Goal: Communication & Community: Answer question/provide support

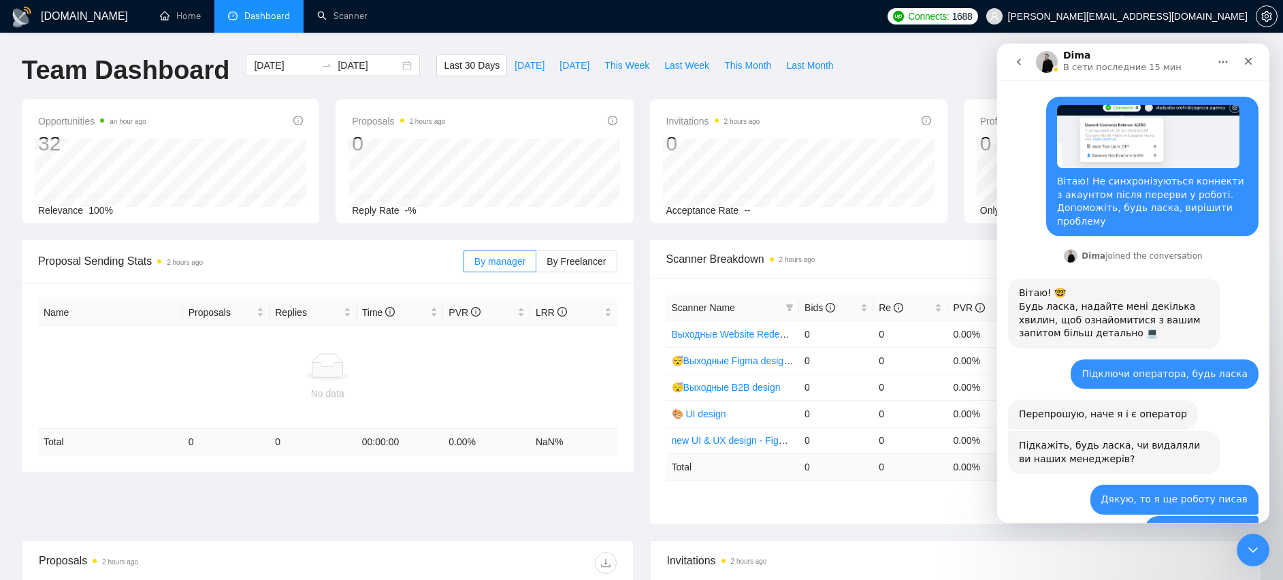
scroll to position [2, 0]
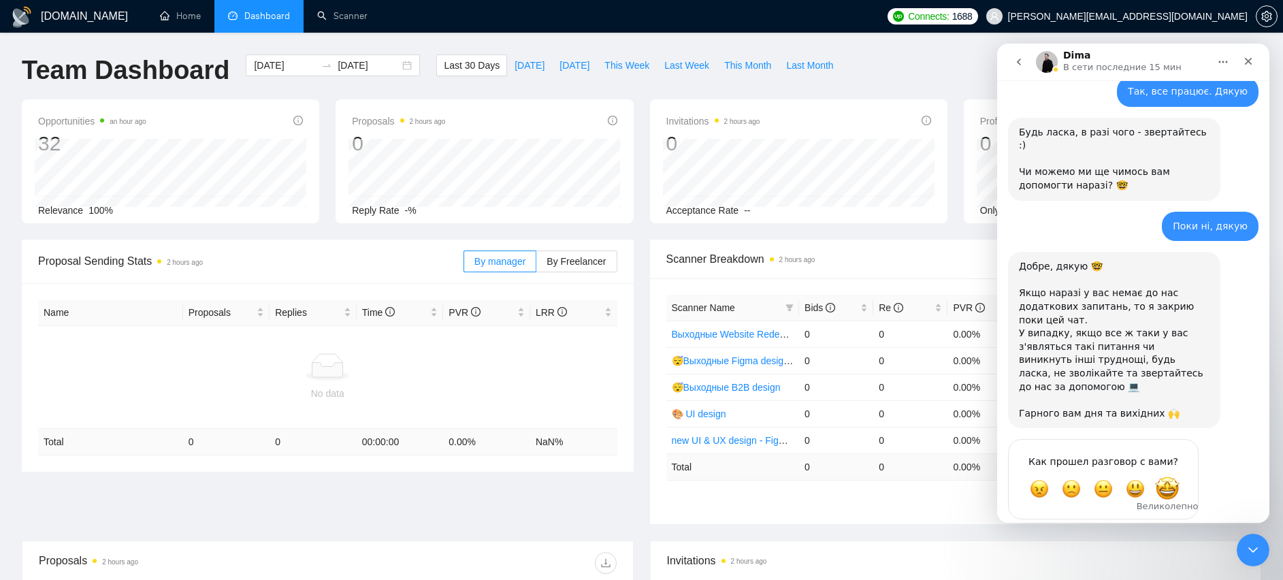
click at [1166, 477] on span "Великолепно" at bounding box center [1167, 489] width 25 height 25
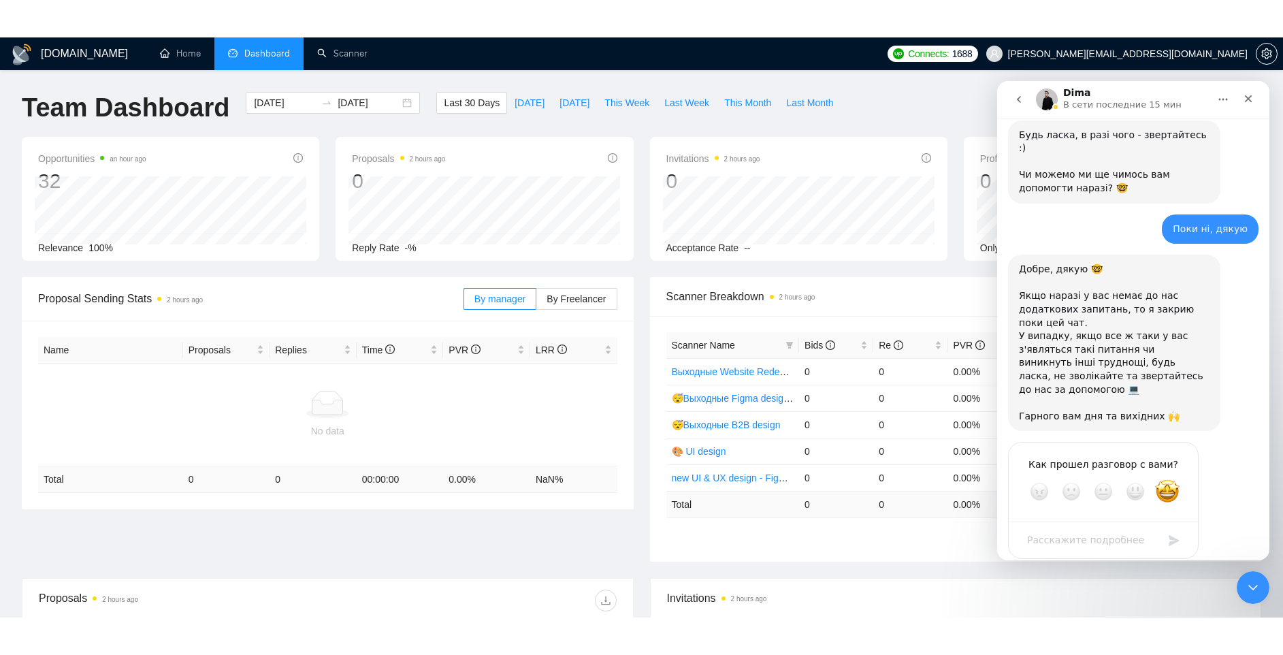
scroll to position [692, 0]
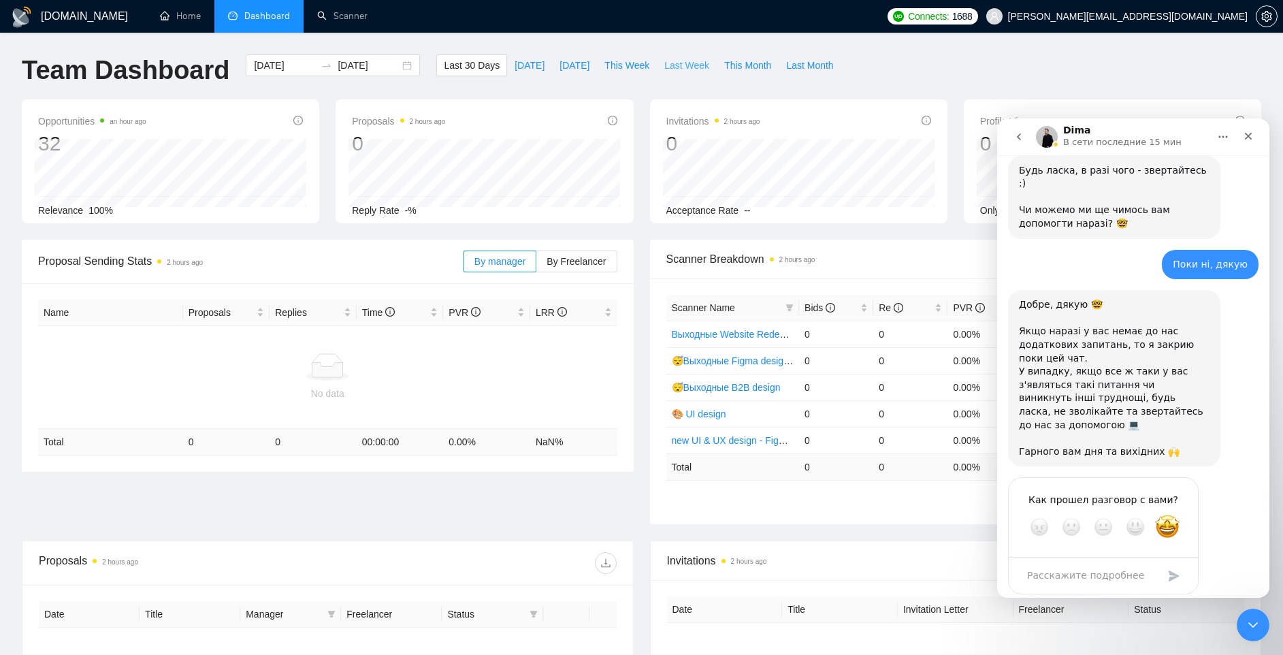
click at [665, 65] on button "Last Week" at bounding box center [687, 65] width 60 height 22
type input "[DATE]"
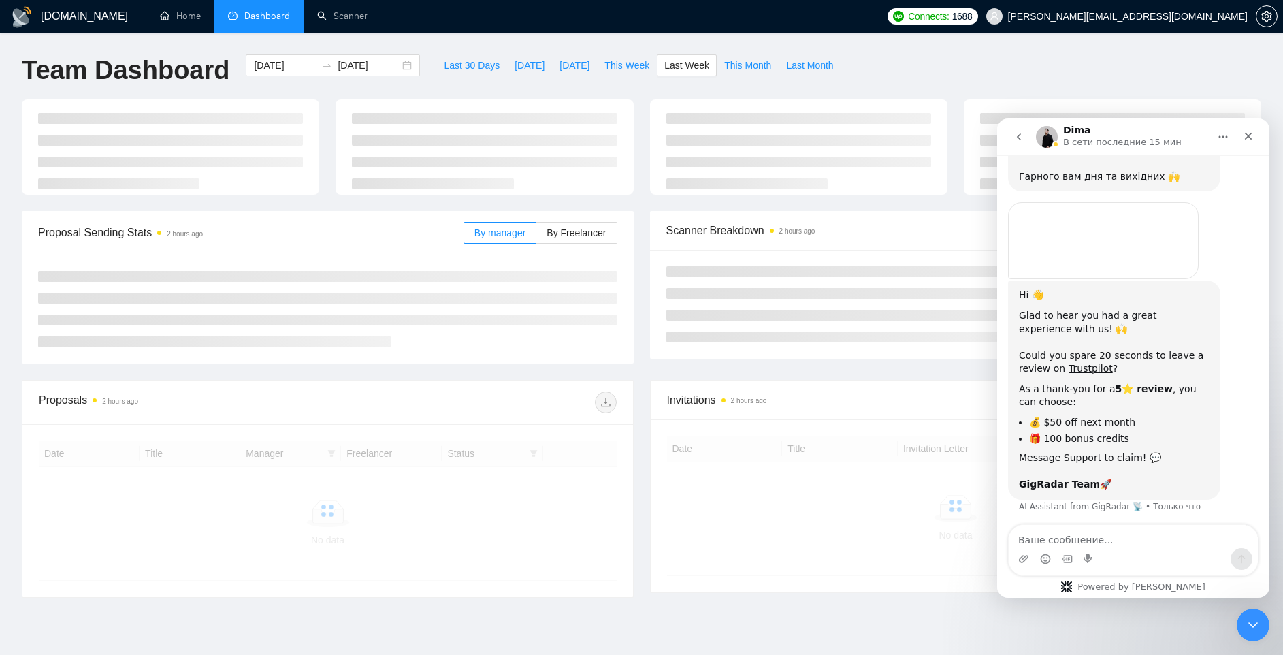
scroll to position [933, 0]
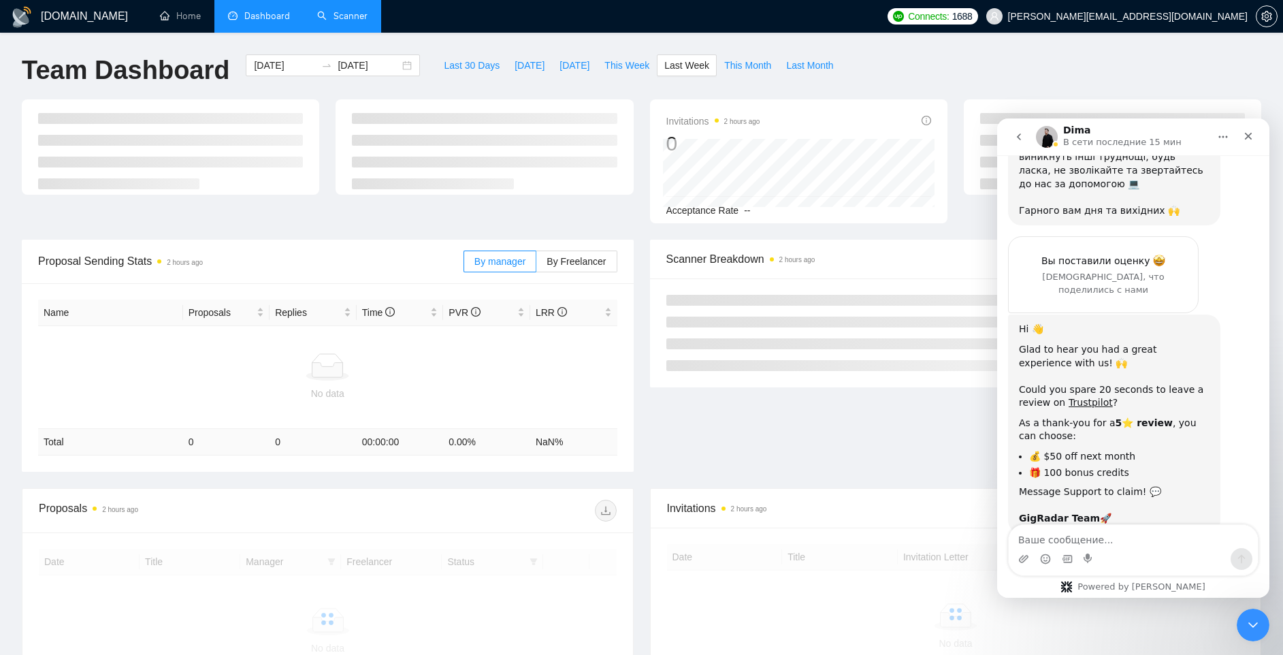
click at [338, 18] on link "Scanner" at bounding box center [342, 16] width 50 height 12
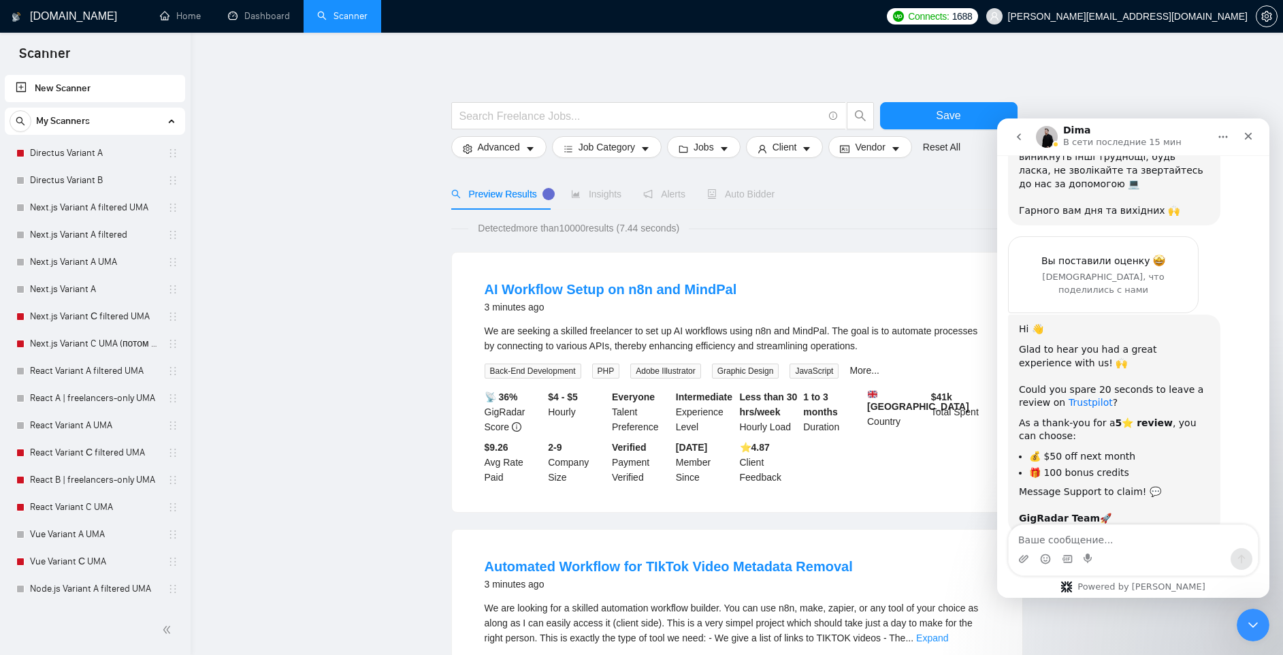
click at [1081, 397] on link "Trustpilot" at bounding box center [1091, 402] width 44 height 11
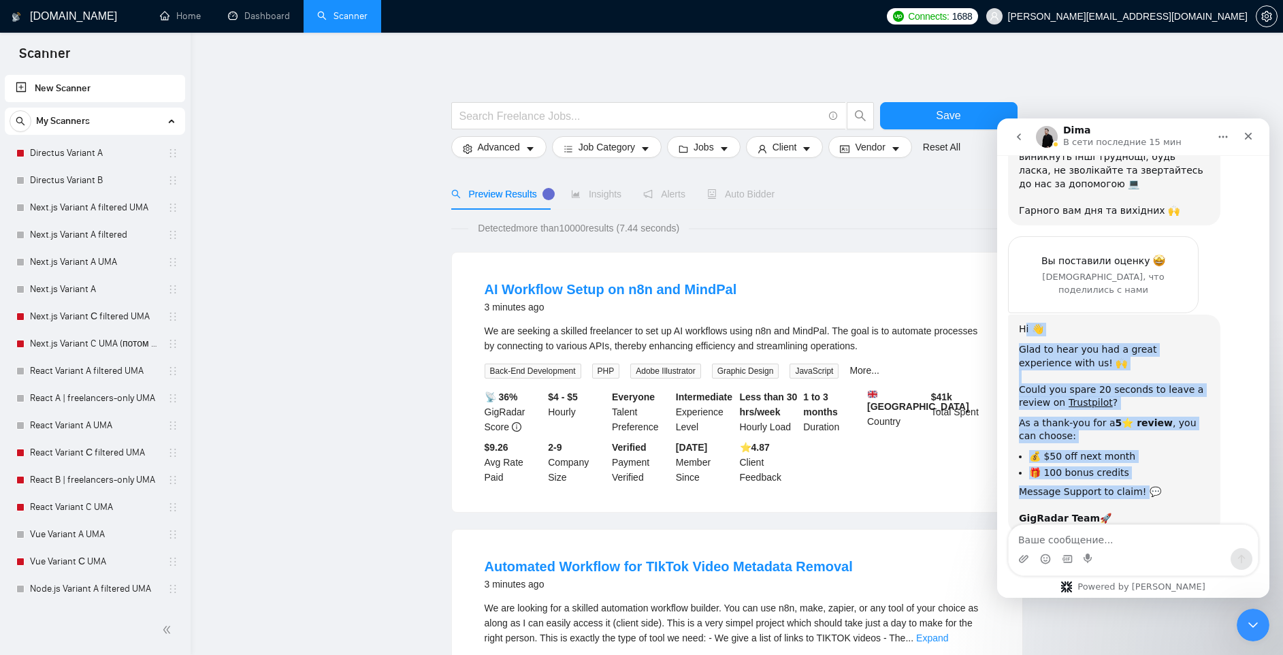
drag, startPoint x: 1140, startPoint y: 450, endPoint x: 1974, endPoint y: 406, distance: 835.2
click at [1026, 323] on div "Hi 👋 Glad to hear you had a great experience with us! 🙌 ​ Could you spare 20 se…" at bounding box center [1114, 424] width 191 height 203
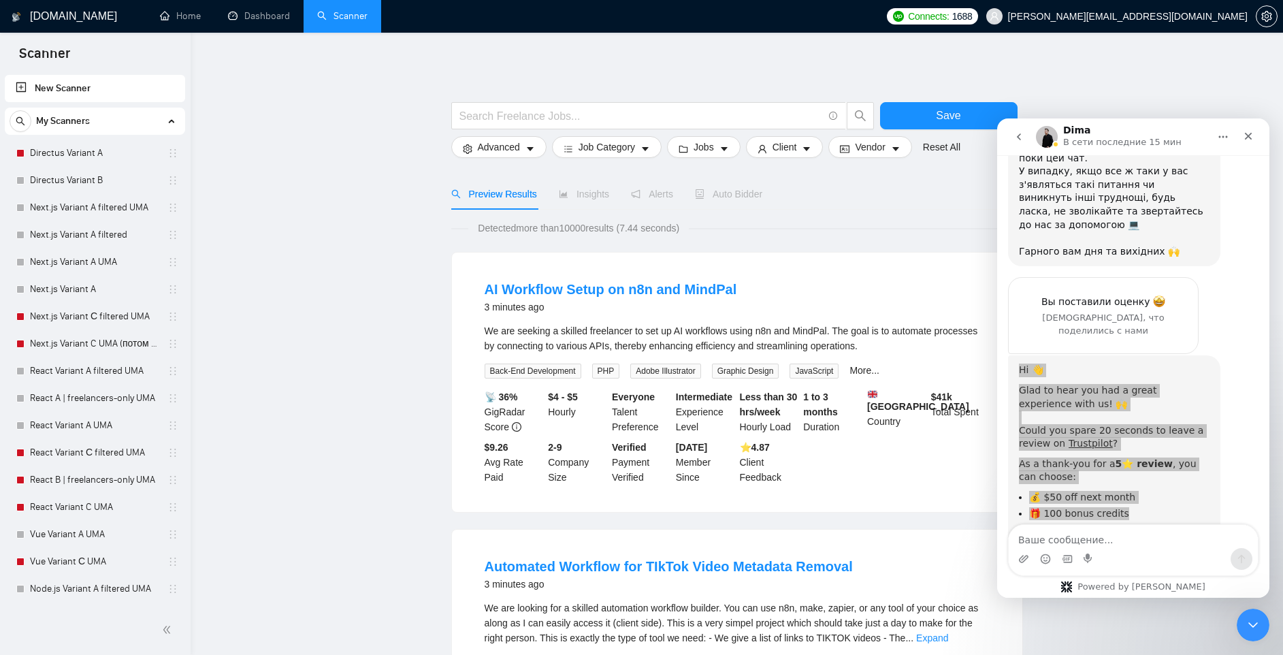
scroll to position [933, 0]
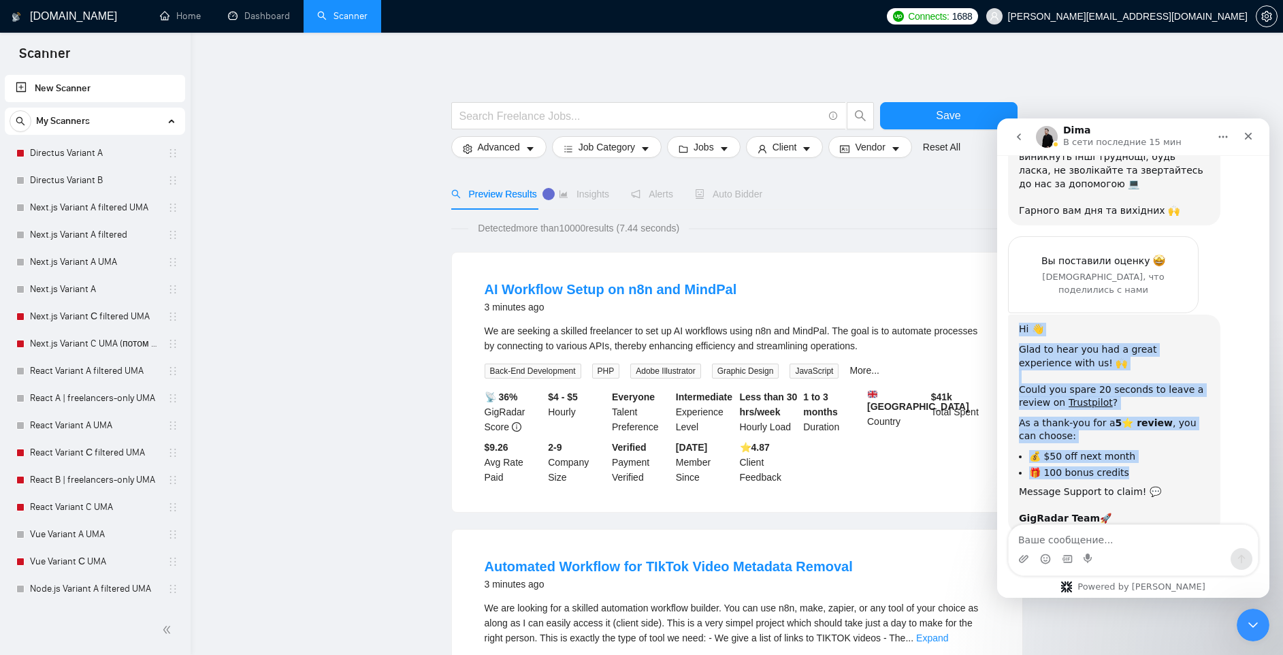
click at [1042, 359] on div "Glad to hear you had a great experience with us! 🙌 ​ Could you spare 20 seconds…" at bounding box center [1114, 376] width 191 height 67
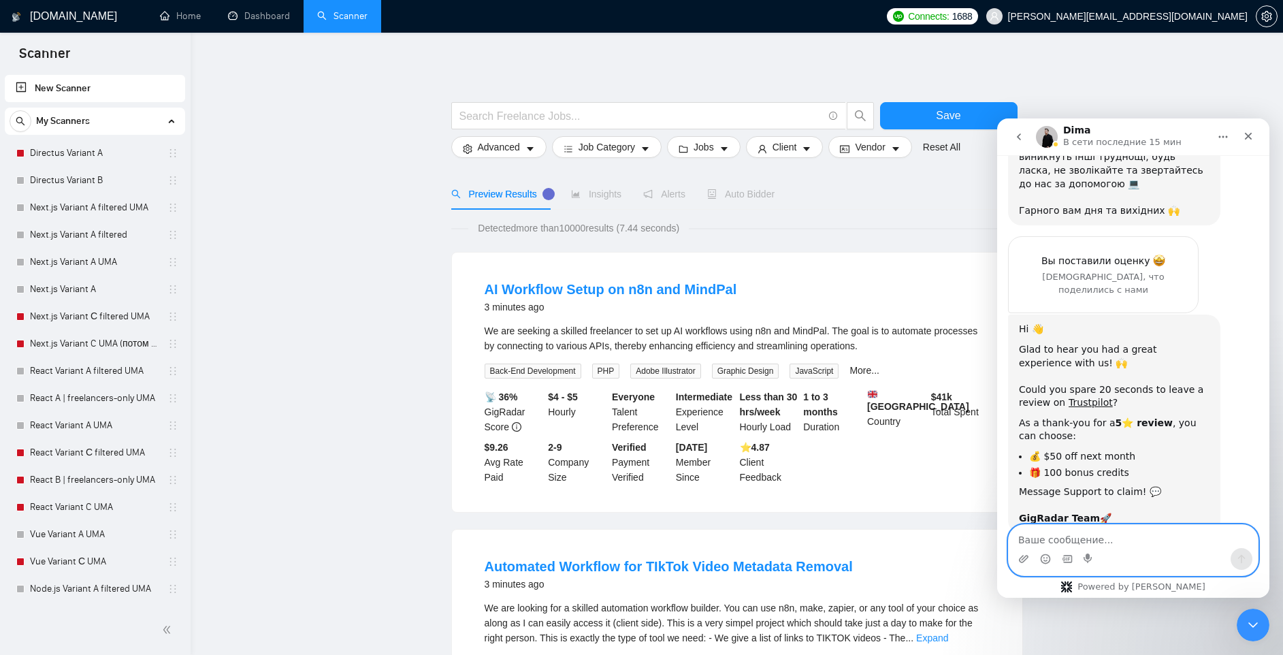
click at [1092, 537] on textarea "Ваше сообщение..." at bounding box center [1133, 536] width 249 height 23
type textarea "P"
type textarea "Залишив відгук"
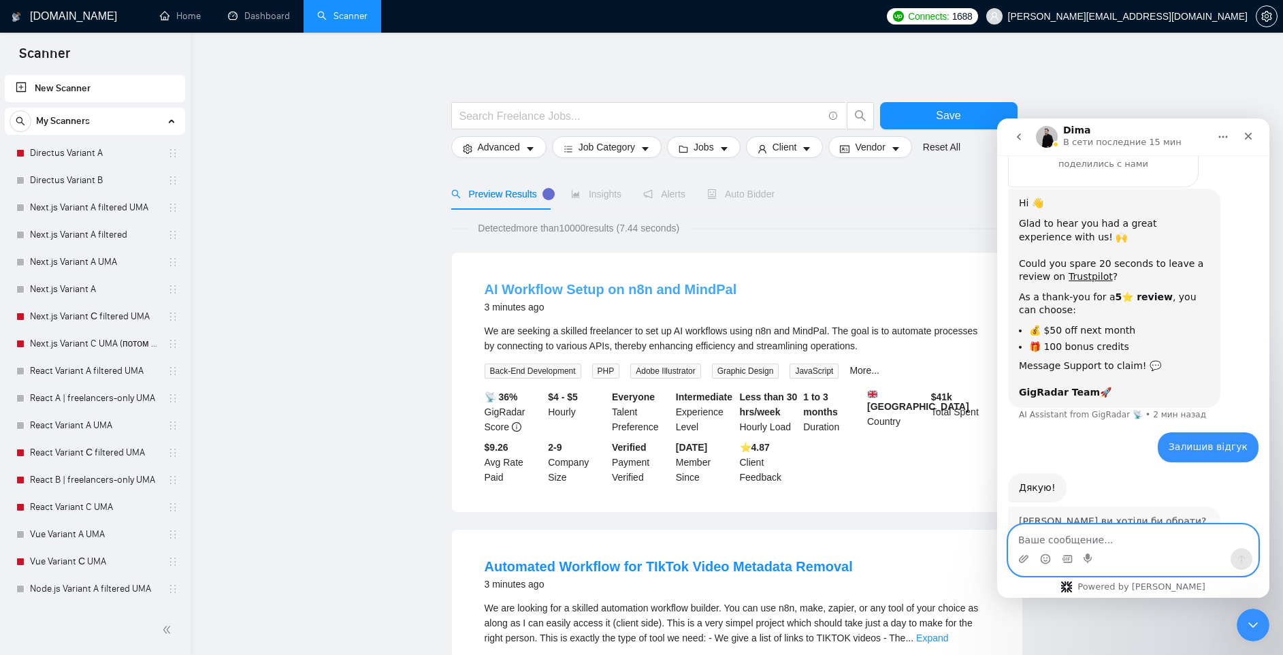
scroll to position [1059, 0]
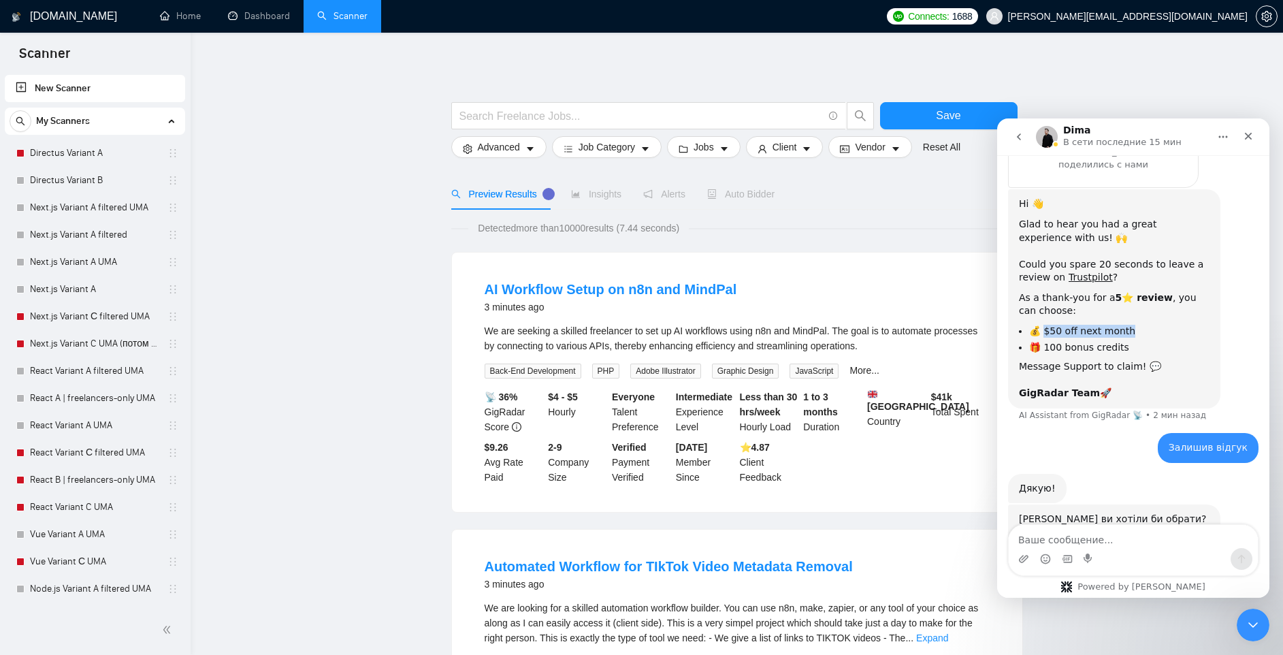
drag, startPoint x: 1042, startPoint y: 293, endPoint x: 1164, endPoint y: 291, distance: 121.2
click at [1164, 325] on li "💰 $50 off next month" at bounding box center [1119, 331] width 180 height 13
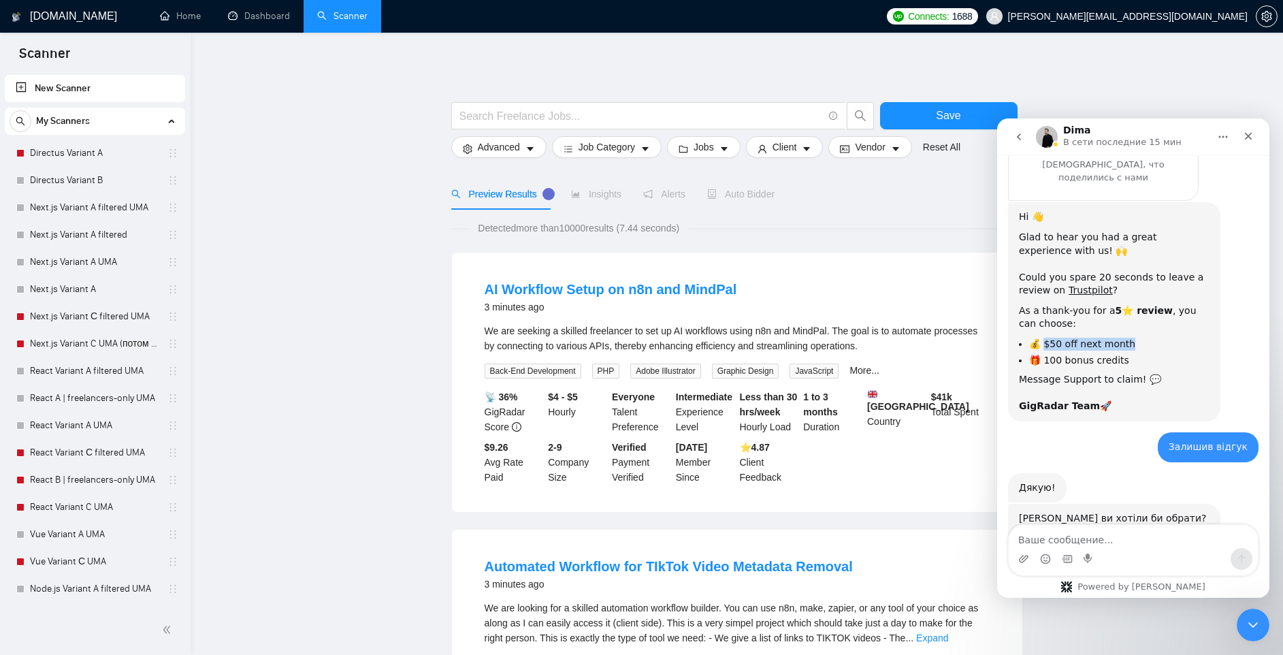
scroll to position [1045, 0]
copy li "50 off next month"
click at [1081, 547] on textarea "Ваше сообщение..." at bounding box center [1133, 536] width 249 height 23
paste textarea "$50 off next month"
type textarea "$50 off next month"
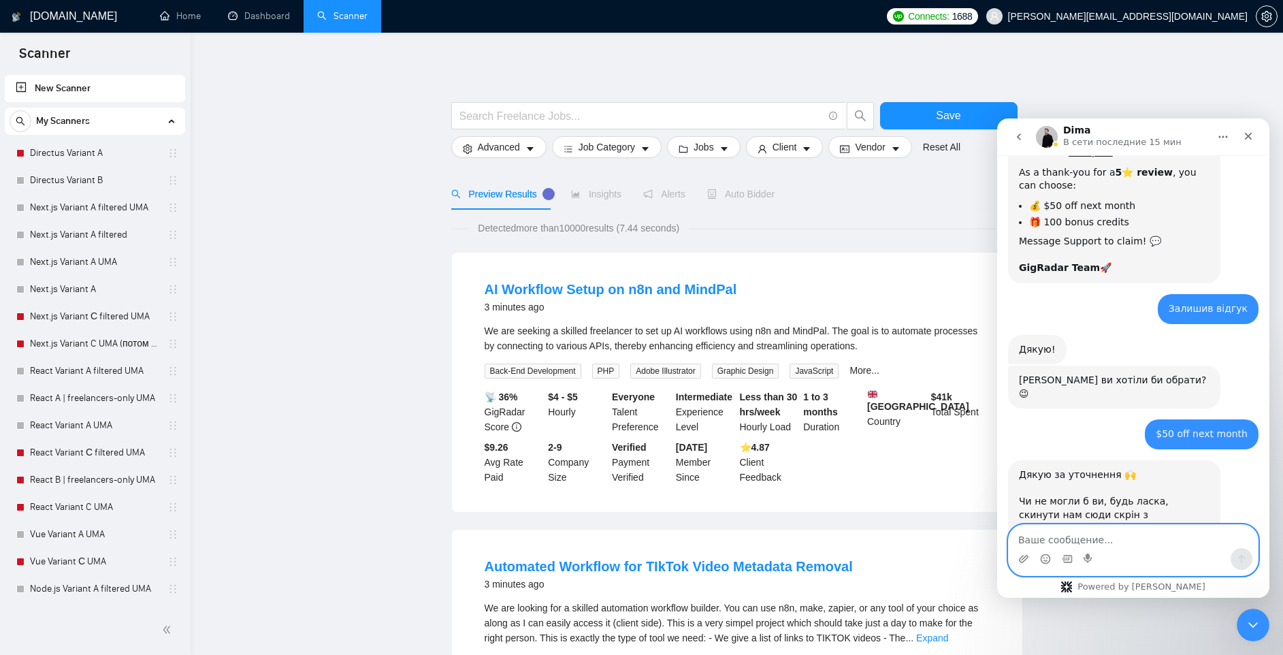
scroll to position [1194, 0]
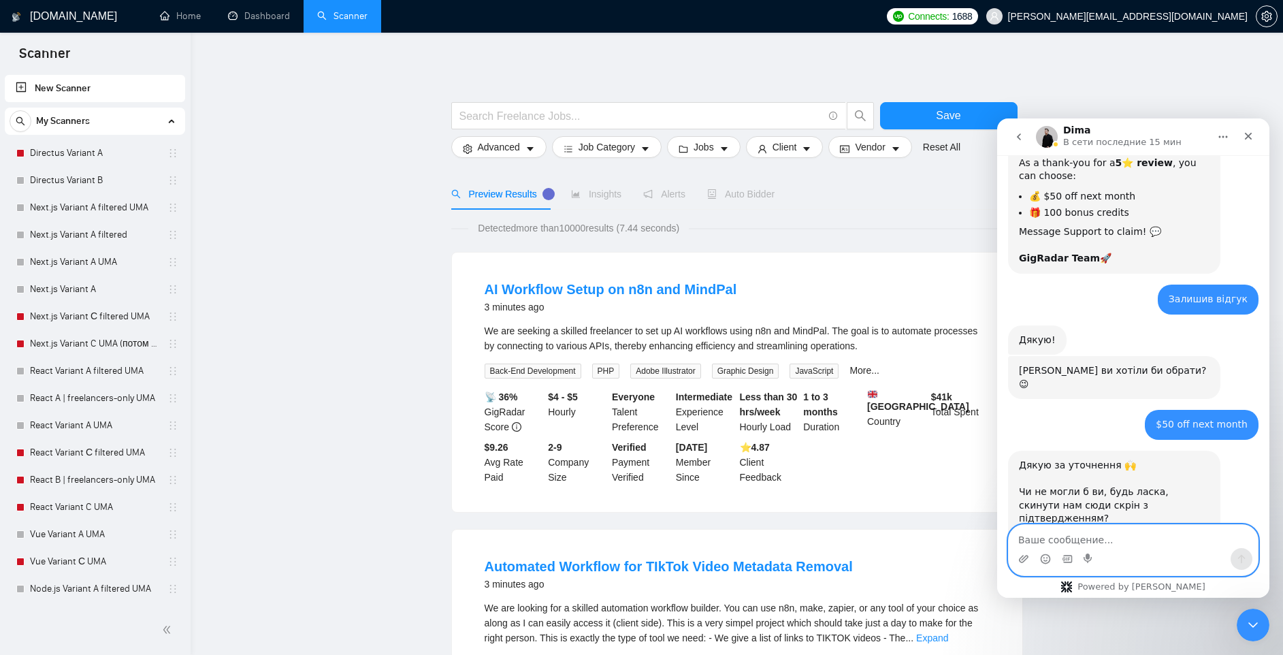
click at [1069, 532] on textarea "Ваше сообщение..." at bounding box center [1133, 536] width 249 height 23
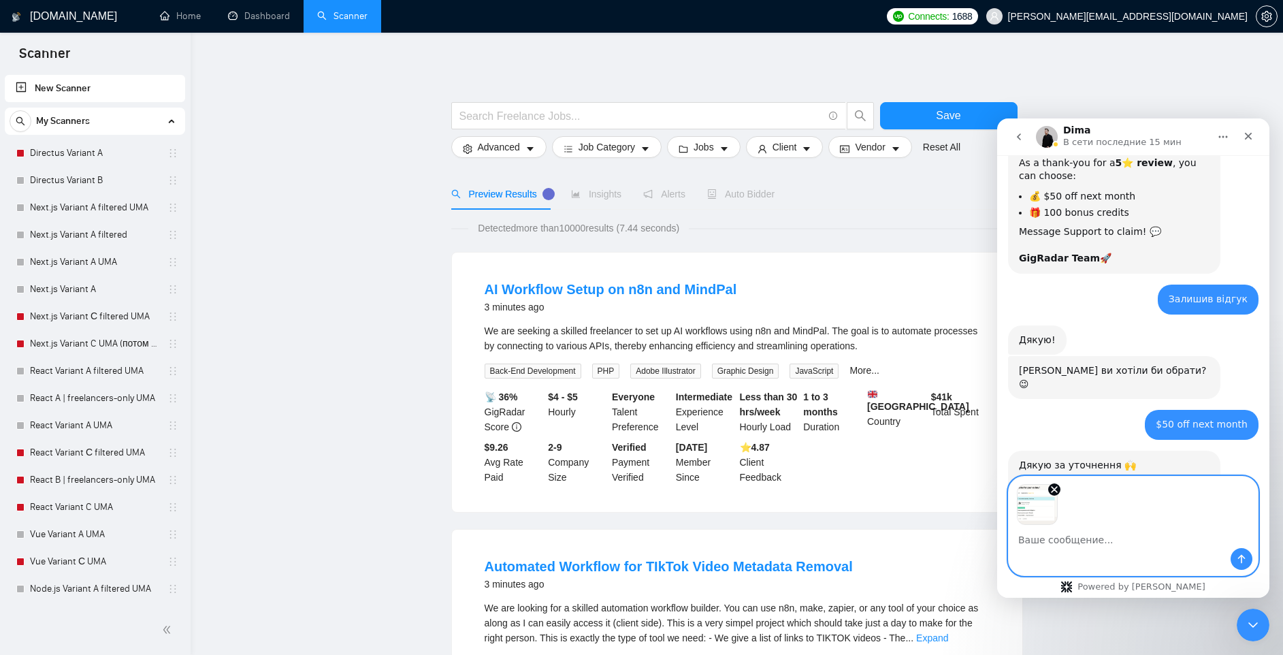
scroll to position [1242, 0]
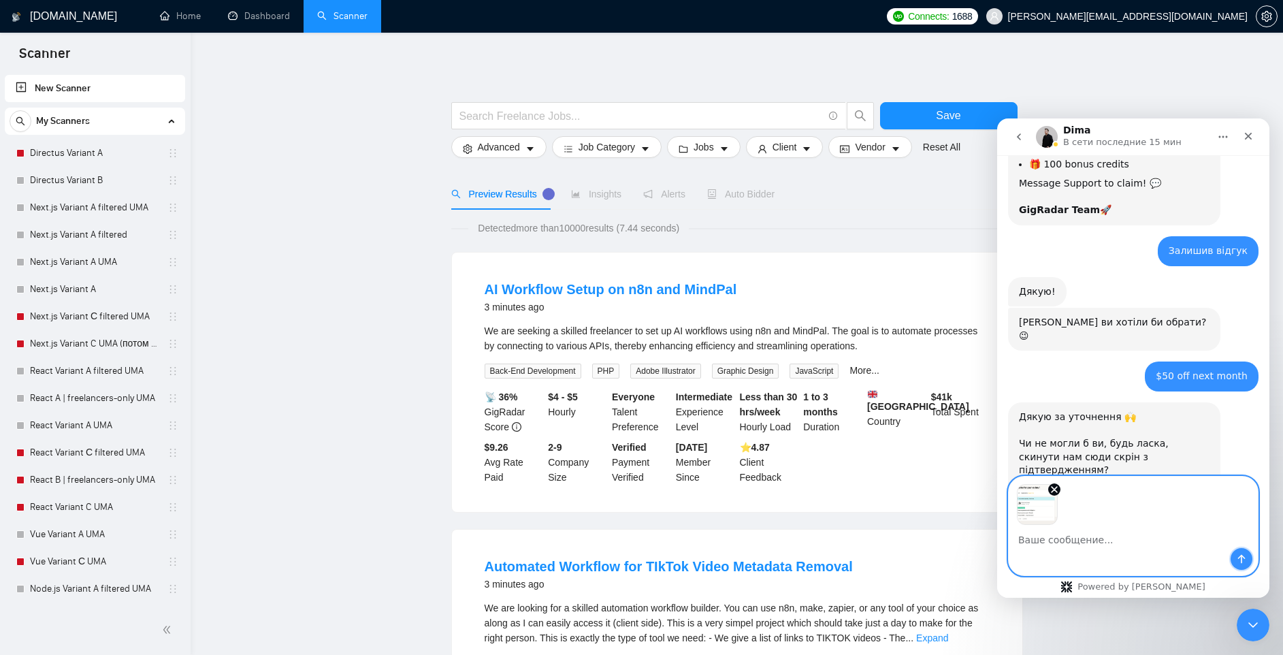
click at [1235, 554] on button "Отправить сообщение…" at bounding box center [1242, 559] width 22 height 22
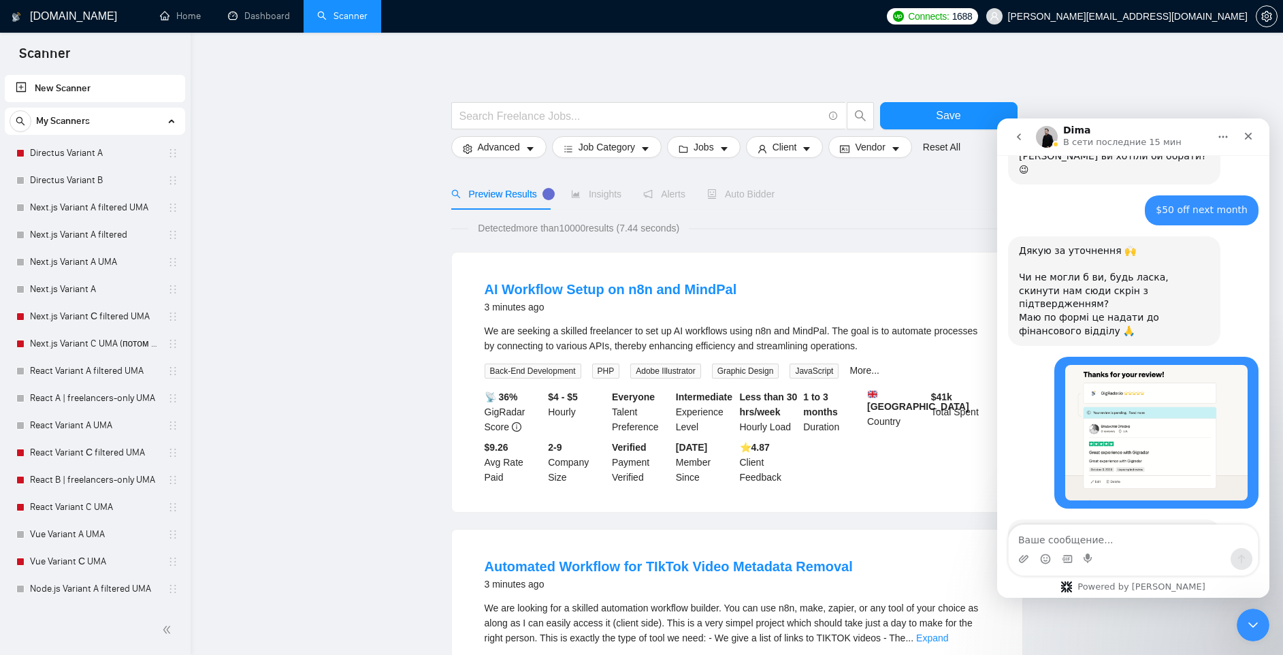
scroll to position [1436, 0]
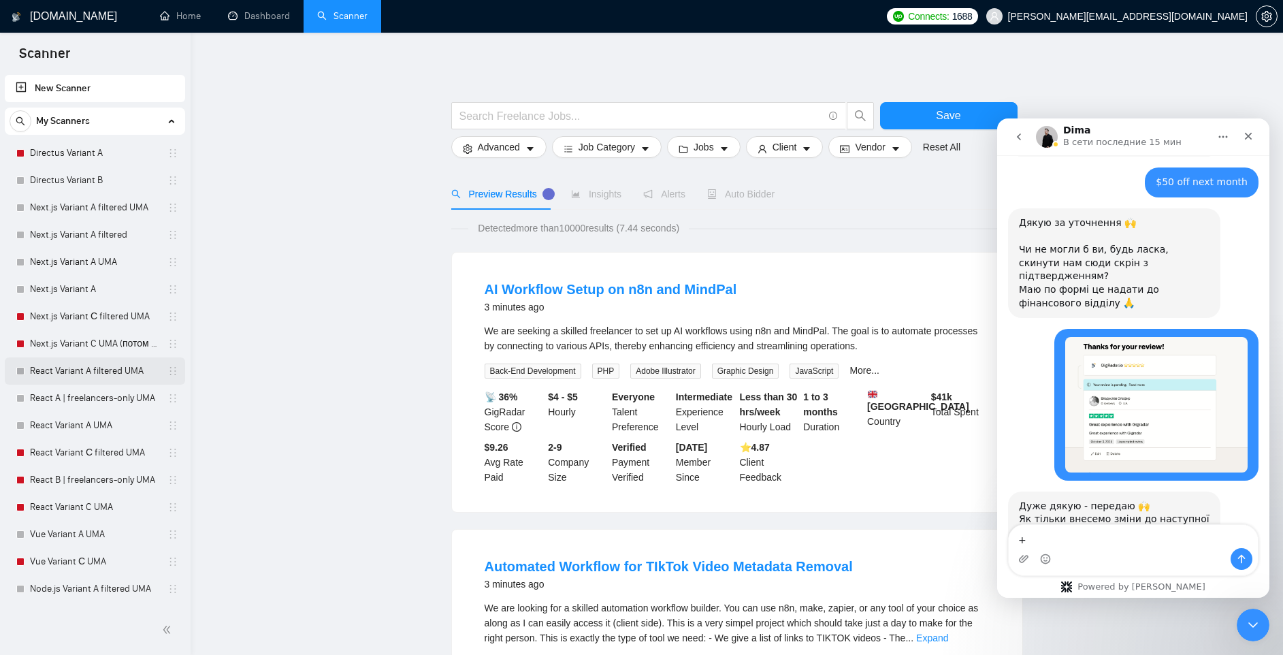
type textarea "++"
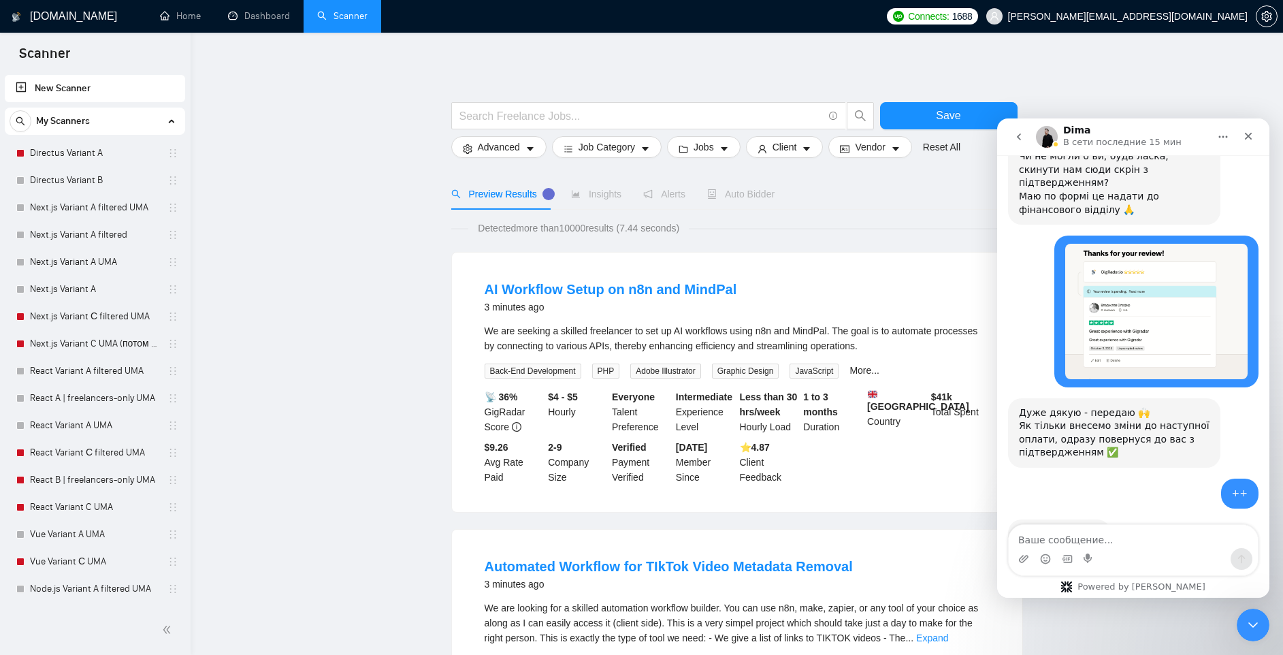
scroll to position [1539, 0]
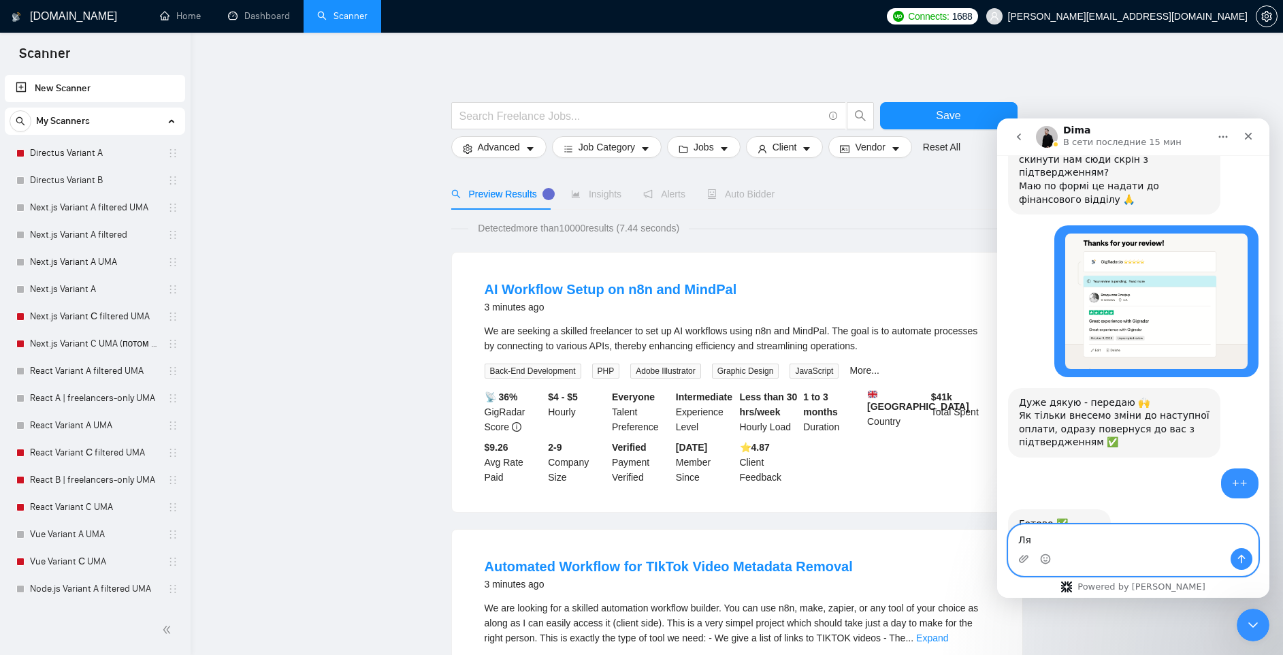
type textarea "[PERSON_NAME]"
type textarea "Дяка!"
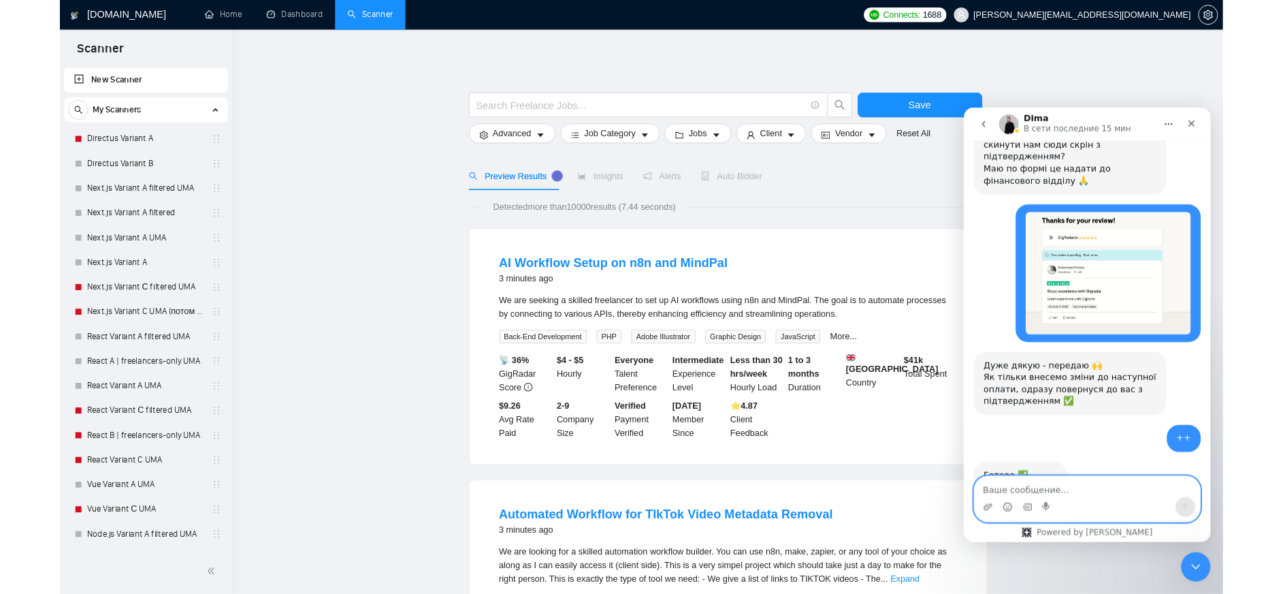
scroll to position [1580, 0]
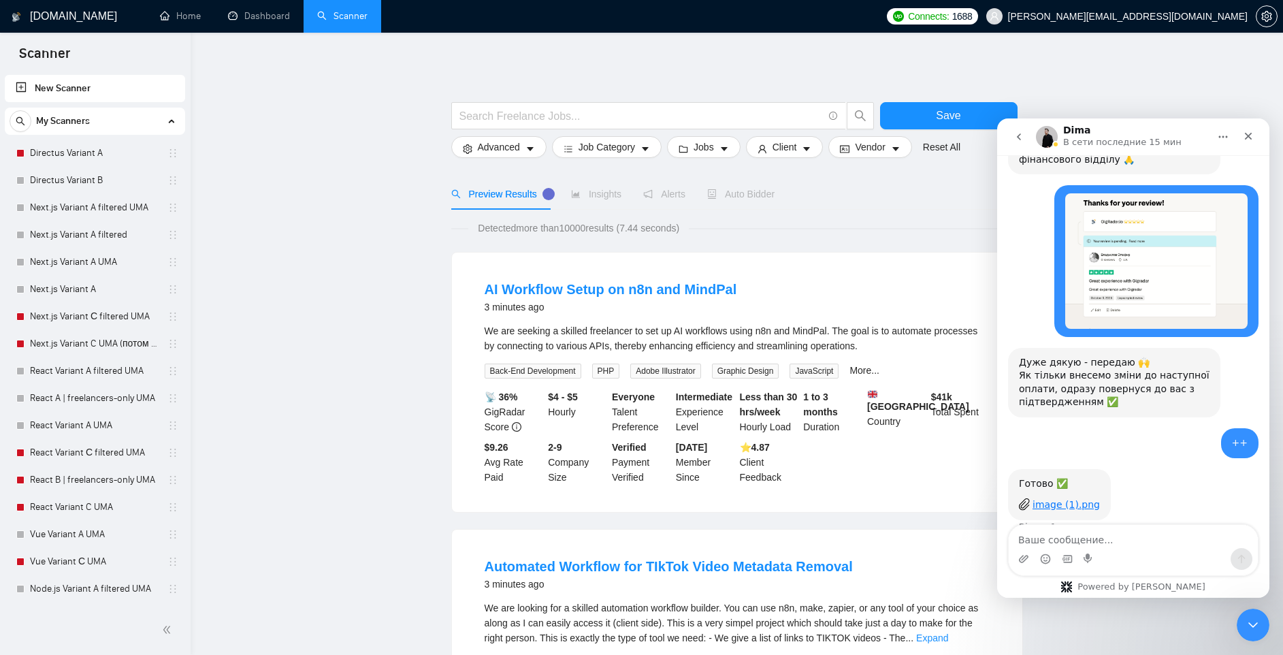
click at [1057, 498] on div "image (1).png" at bounding box center [1066, 505] width 67 height 14
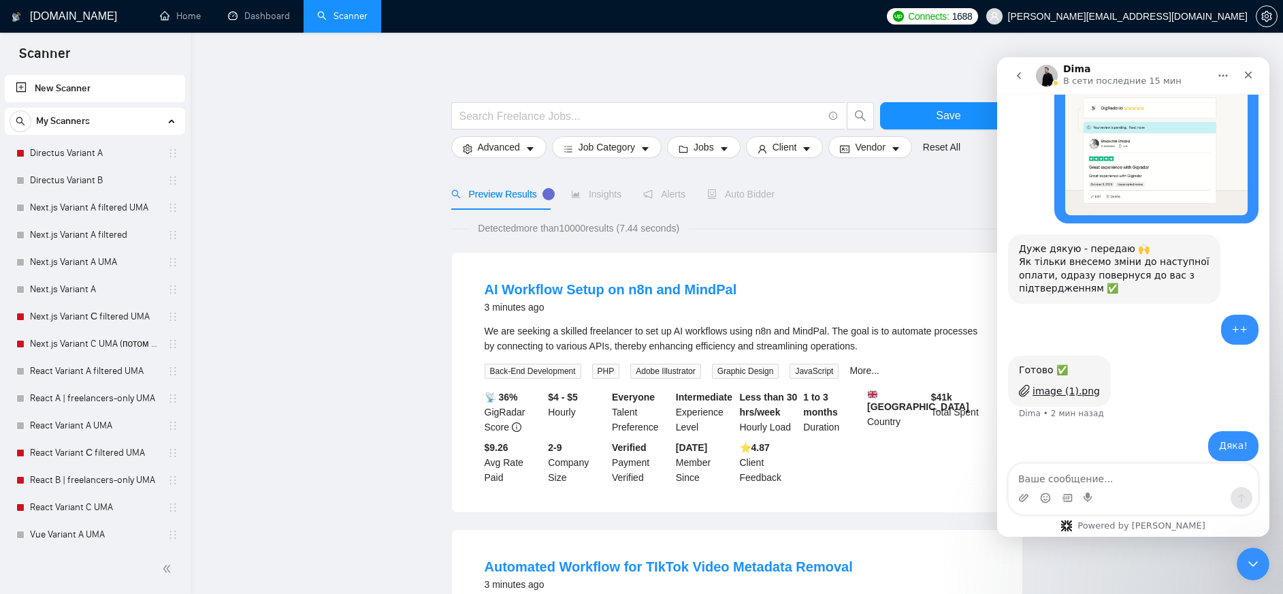
scroll to position [1634, 0]
